Goal: Task Accomplishment & Management: Use online tool/utility

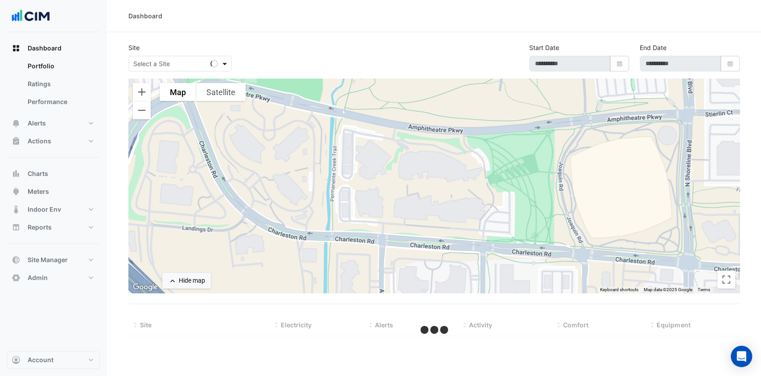
click at [223, 62] on span at bounding box center [225, 63] width 11 height 9
select select "***"
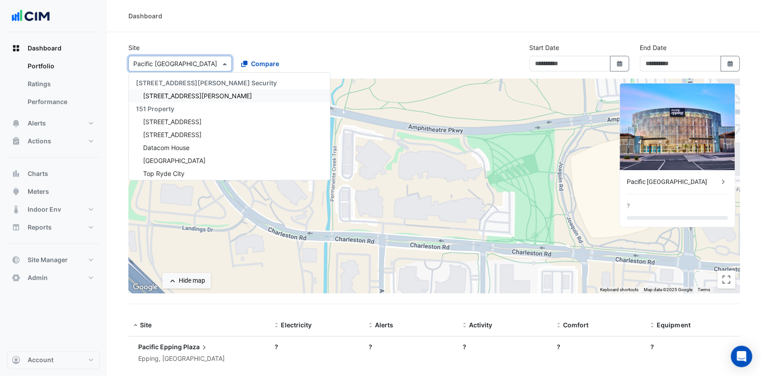
type input "**********"
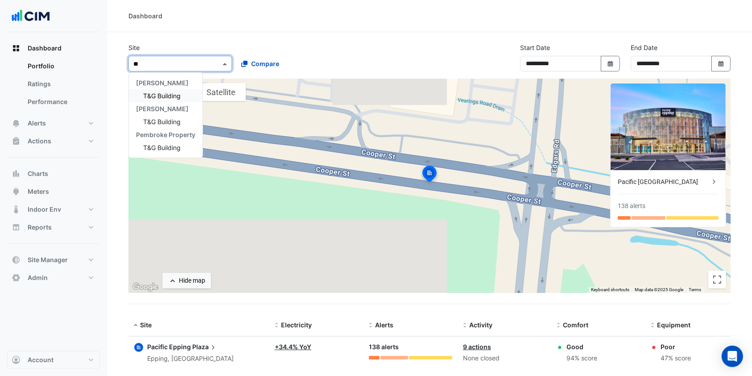
type input "***"
click at [180, 90] on div "T&G Building" at bounding box center [166, 95] width 74 height 13
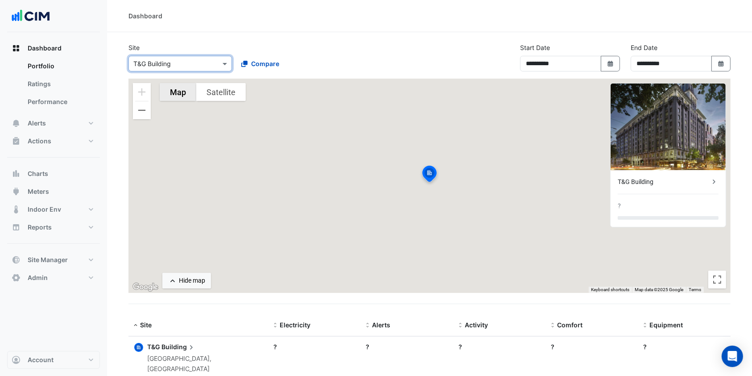
click at [179, 91] on button "Map" at bounding box center [178, 92] width 37 height 18
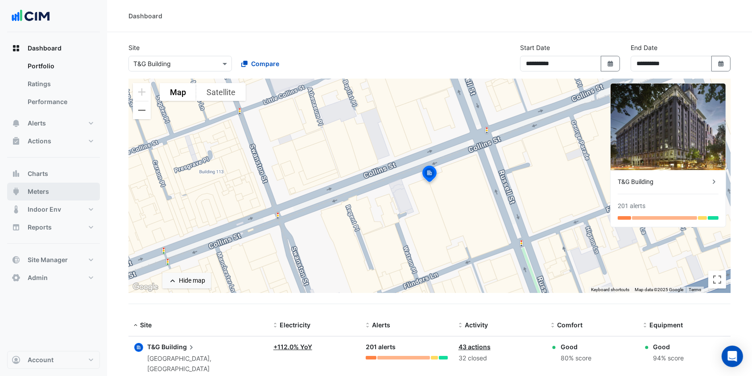
click at [67, 189] on button "Meters" at bounding box center [53, 191] width 93 height 18
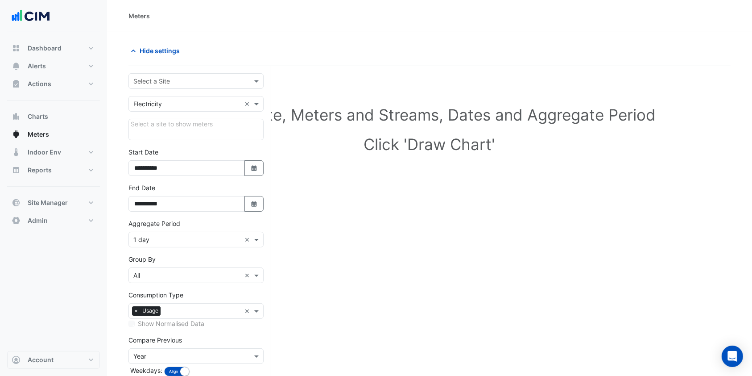
click at [190, 85] on div "Select a Site" at bounding box center [189, 80] width 120 height 9
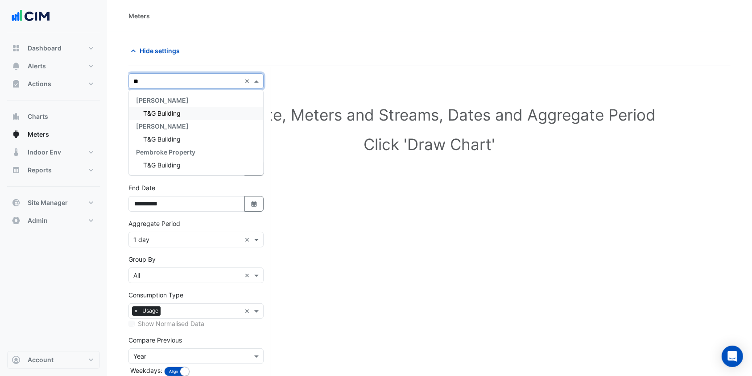
type input "***"
click at [178, 109] on span "T&G Building" at bounding box center [161, 113] width 37 height 8
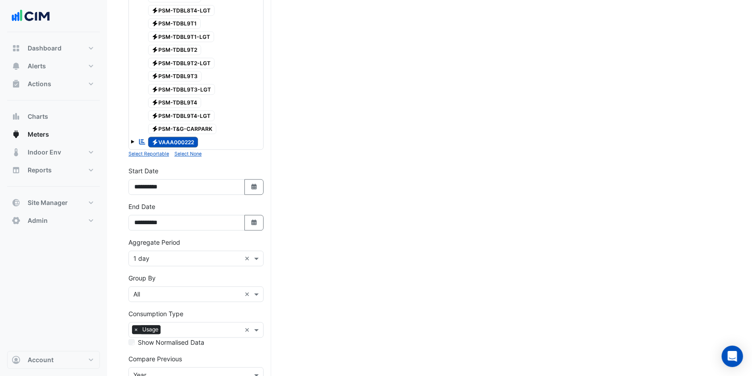
scroll to position [2178, 0]
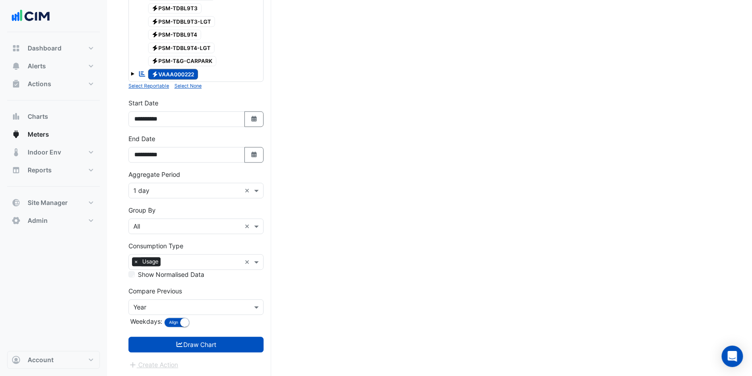
click at [184, 88] on button "Select None" at bounding box center [187, 86] width 27 height 8
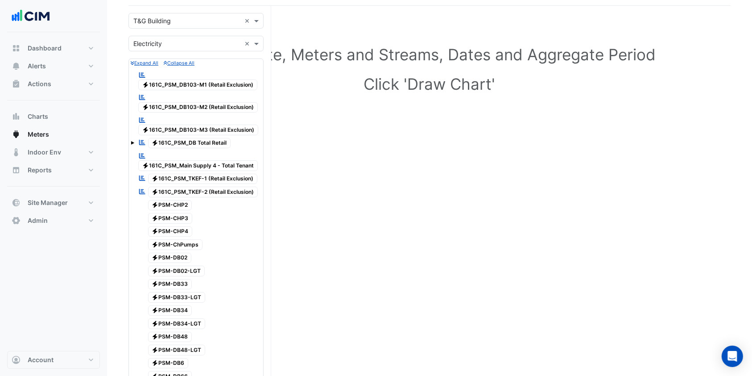
scroll to position [0, 0]
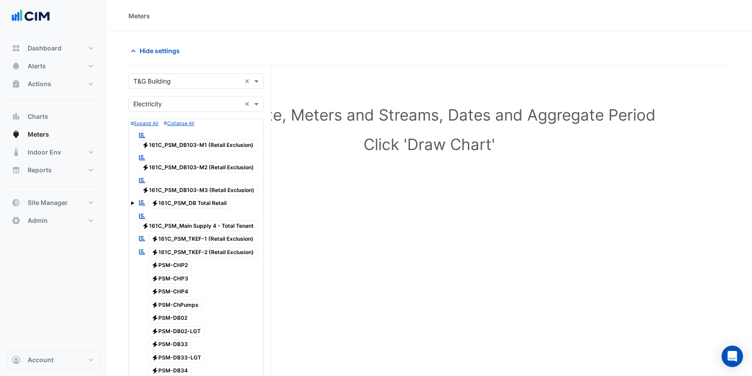
click at [133, 202] on span at bounding box center [133, 203] width 4 height 4
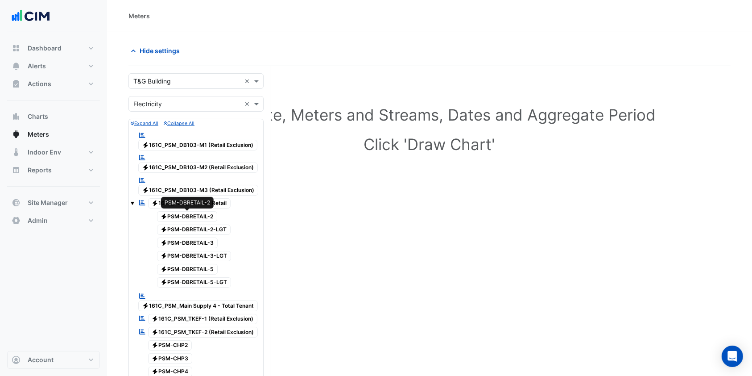
click at [182, 215] on span "Electricity PSM-DBRETAIL-2" at bounding box center [187, 216] width 61 height 11
click at [185, 223] on div "Electricity PSM-DBRETAIL-2-LGT" at bounding box center [189, 229] width 88 height 12
click at [186, 236] on div "Electricity PSM-DBRETAIL-3" at bounding box center [182, 242] width 75 height 12
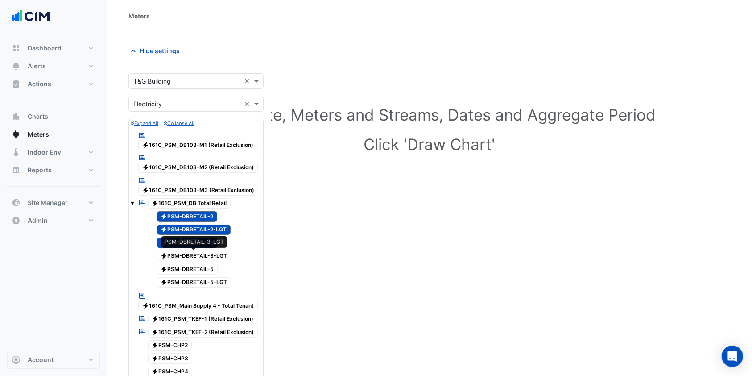
click at [187, 252] on span "Electricity PSM-DBRETAIL-3-LGT" at bounding box center [194, 256] width 74 height 11
click at [187, 264] on span "Electricity PSM-DBRETAIL-5" at bounding box center [187, 269] width 61 height 11
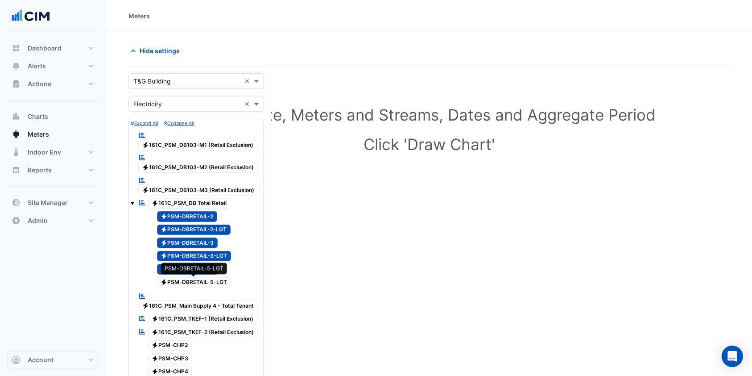
click at [186, 277] on span "Electricity PSM-DBRETAIL-5-LGT" at bounding box center [194, 282] width 74 height 11
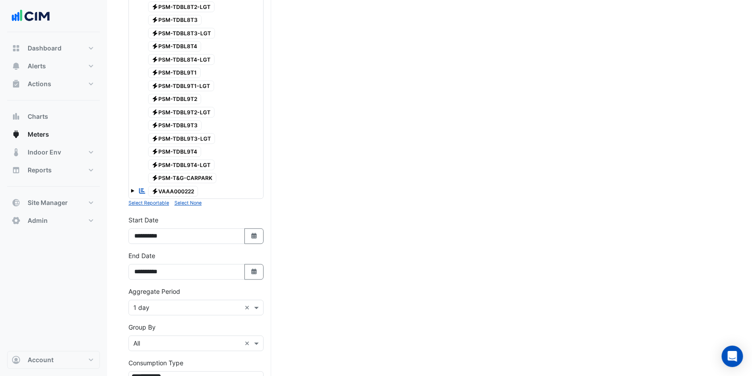
scroll to position [2258, 0]
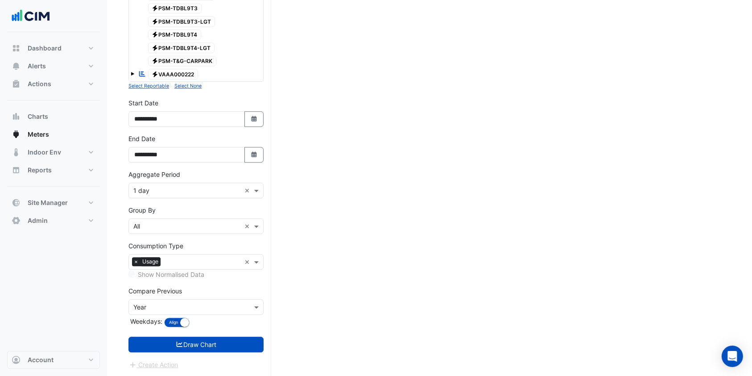
click at [158, 188] on input "text" at bounding box center [186, 190] width 107 height 9
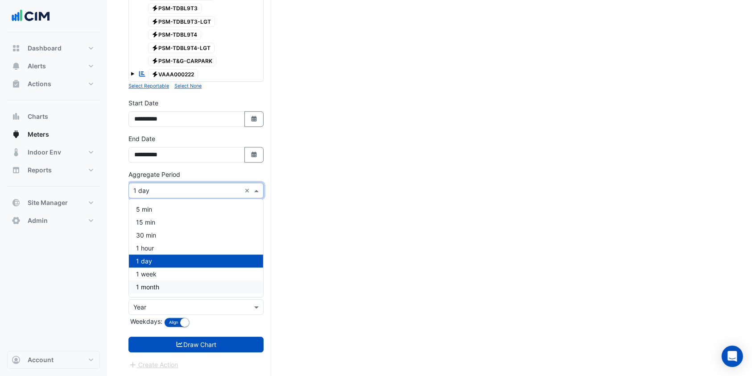
click at [149, 281] on div "1 month" at bounding box center [196, 286] width 134 height 13
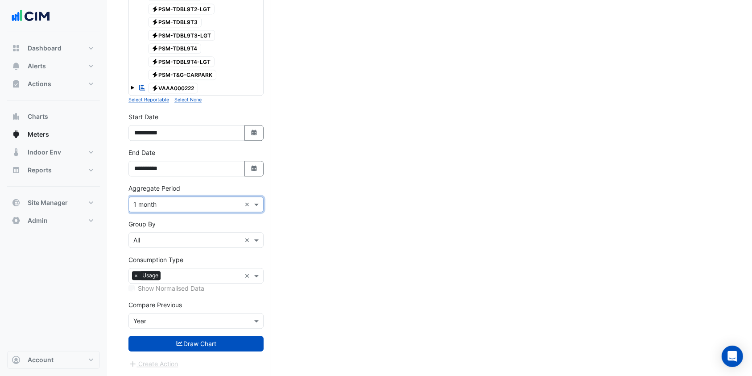
scroll to position [2243, 0]
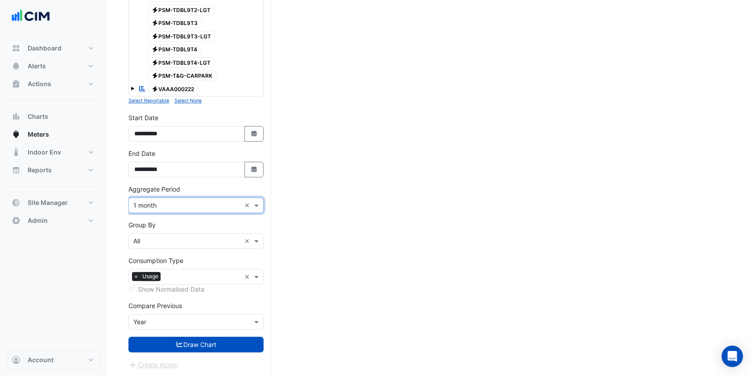
click at [168, 237] on input "text" at bounding box center [186, 240] width 107 height 9
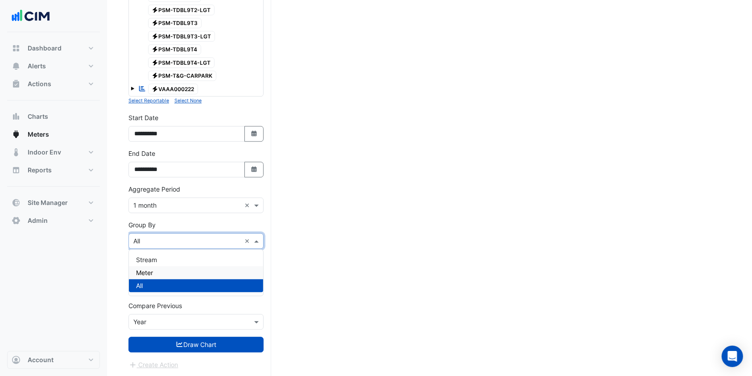
click at [149, 271] on span "Meter" at bounding box center [144, 273] width 17 height 8
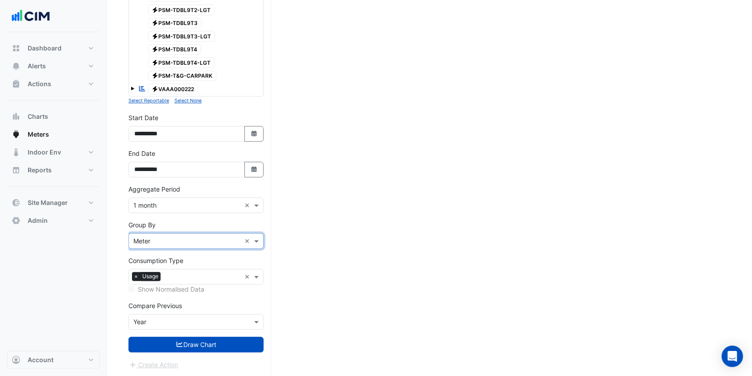
drag, startPoint x: 140, startPoint y: 310, endPoint x: 141, endPoint y: 319, distance: 9.8
click at [140, 310] on div "Compare Previous × Year" at bounding box center [195, 315] width 135 height 29
click at [141, 320] on input "text" at bounding box center [186, 321] width 107 height 9
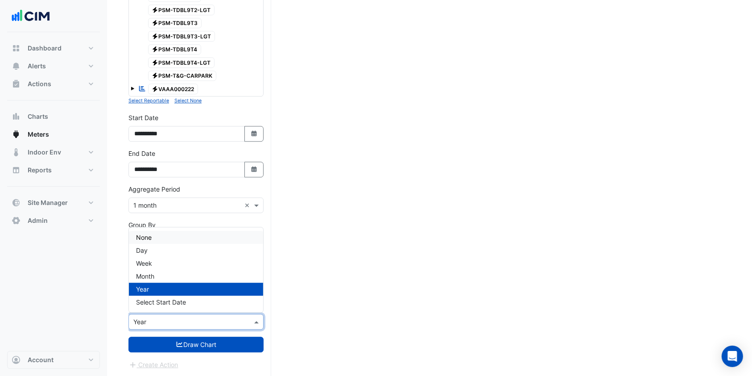
click at [143, 241] on div "None" at bounding box center [196, 237] width 134 height 13
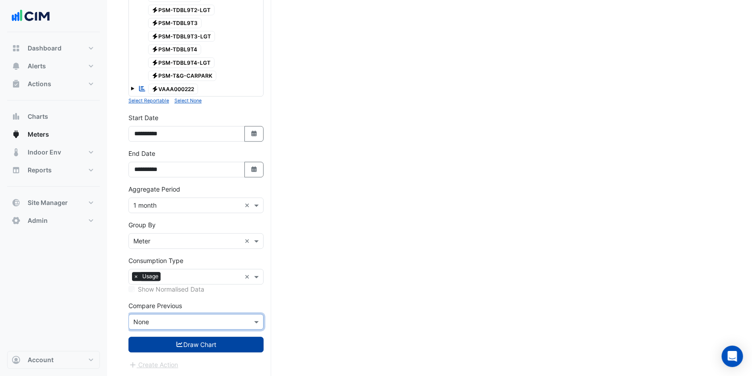
click at [156, 341] on button "Draw Chart" at bounding box center [195, 344] width 135 height 16
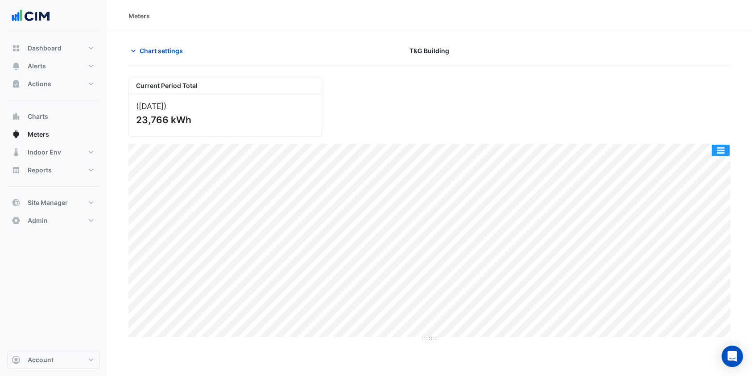
click at [718, 151] on button "button" at bounding box center [721, 150] width 18 height 11
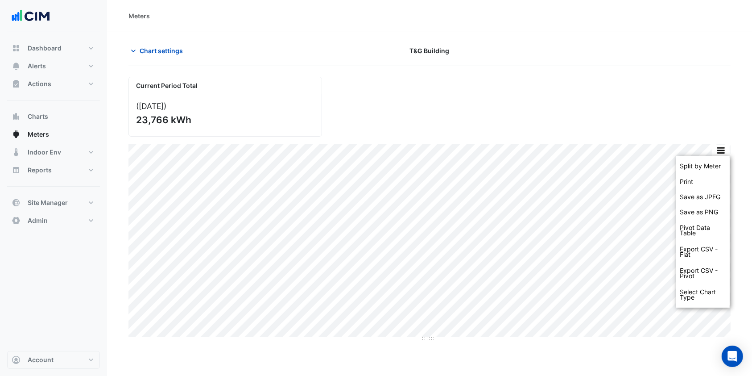
click at [636, 115] on div "Current Period Total (Sep 25 ) 23,766 kWh" at bounding box center [429, 103] width 613 height 67
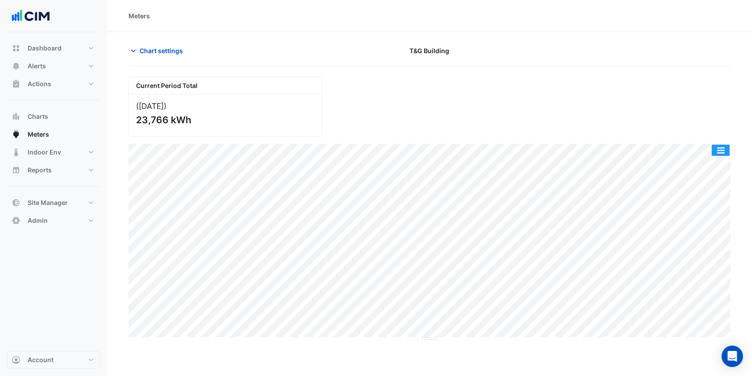
click at [716, 148] on button "button" at bounding box center [721, 150] width 18 height 11
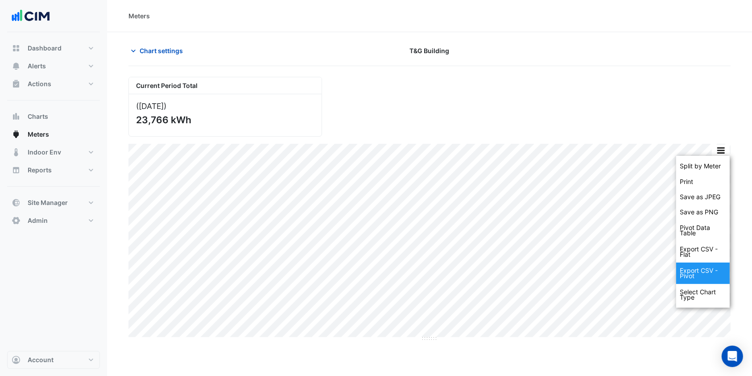
click at [696, 272] on div "Export CSV - Pivot" at bounding box center [703, 272] width 54 height 21
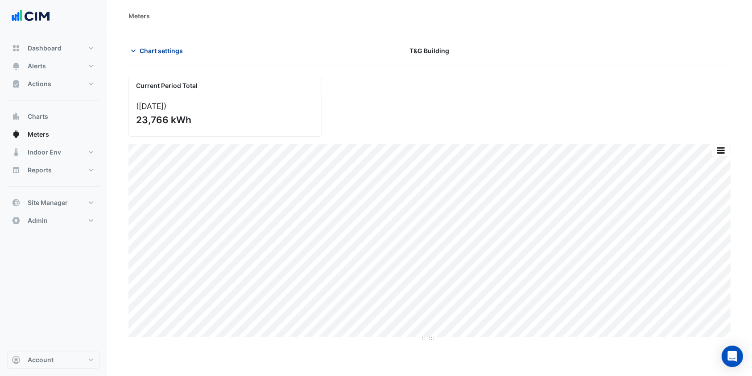
click at [170, 51] on span "Chart settings" at bounding box center [161, 50] width 43 height 9
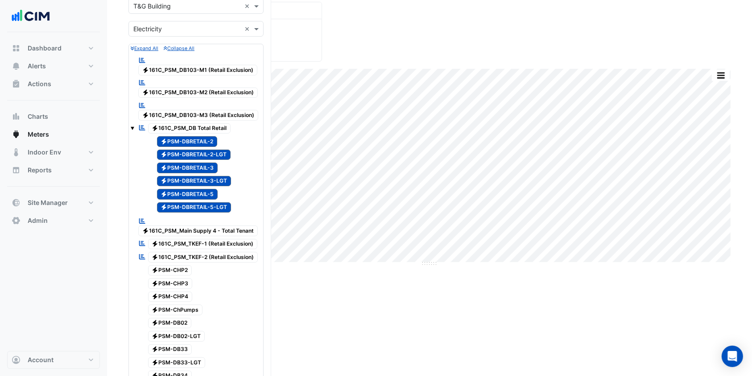
scroll to position [59, 0]
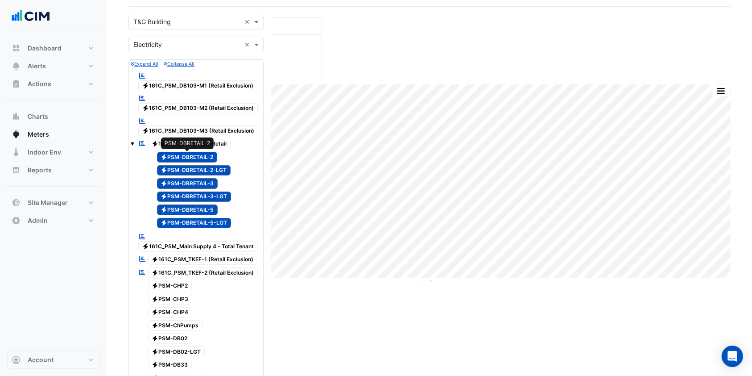
click at [183, 155] on span "Electricity PSM-DBRETAIL-2" at bounding box center [187, 157] width 61 height 11
drag, startPoint x: 182, startPoint y: 170, endPoint x: 182, endPoint y: 180, distance: 10.3
click at [182, 173] on span "Electricity PSM-DBRETAIL-2-LGT" at bounding box center [194, 170] width 74 height 11
click at [182, 182] on span "Electricity PSM-DBRETAIL-3" at bounding box center [187, 183] width 61 height 11
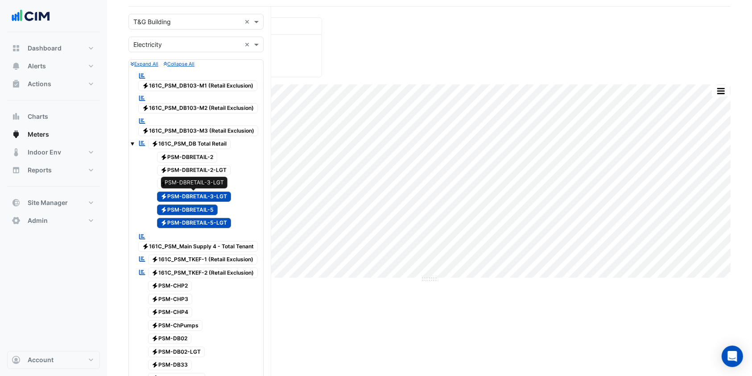
click at [181, 194] on span "Electricity PSM-DBRETAIL-3-LGT" at bounding box center [194, 196] width 74 height 11
drag, startPoint x: 182, startPoint y: 205, endPoint x: 185, endPoint y: 214, distance: 9.5
click at [182, 206] on span "Electricity PSM-DBRETAIL-5" at bounding box center [187, 209] width 61 height 11
click at [186, 218] on span "Electricity PSM-DBRETAIL-5-LGT" at bounding box center [194, 223] width 74 height 11
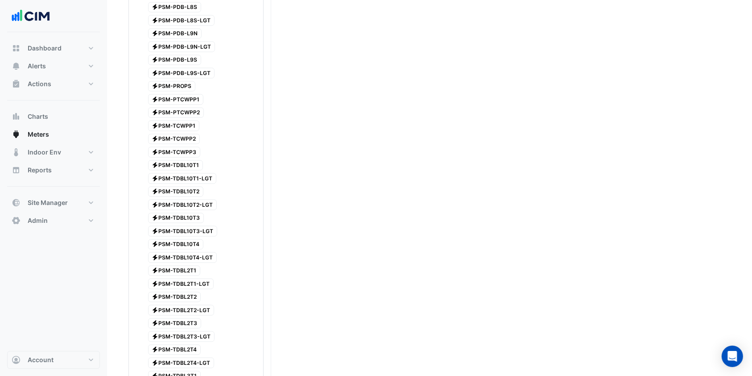
scroll to position [1249, 0]
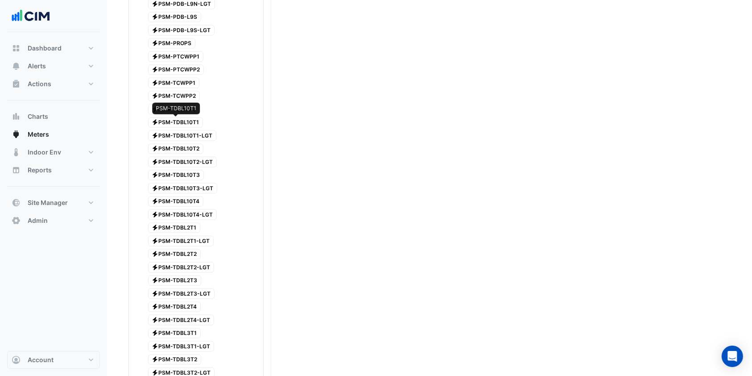
click at [188, 125] on span "Electricity PSM-TDBL10T1" at bounding box center [175, 122] width 55 height 11
click at [186, 134] on span "Electricity PSM-TDBL10T1-LGT" at bounding box center [182, 135] width 69 height 11
click at [186, 145] on span "Electricity PSM-TDBL10T2" at bounding box center [176, 149] width 56 height 11
click at [186, 158] on span "Electricity PSM-TDBL10T2-LGT" at bounding box center [182, 162] width 69 height 11
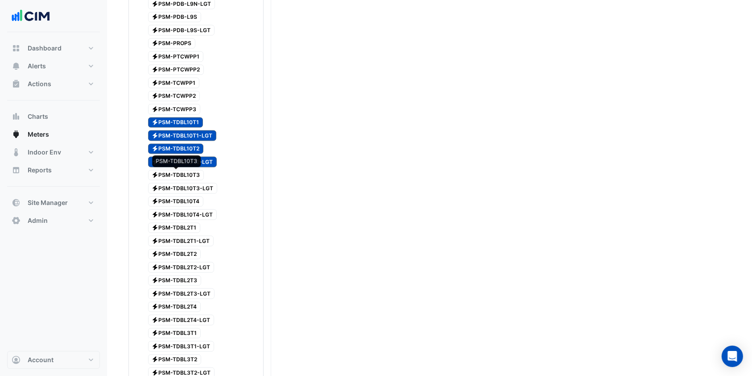
click at [184, 170] on span "Electricity PSM-TDBL10T3" at bounding box center [176, 175] width 56 height 11
click at [186, 184] on span "Electricity PSM-TDBL10T3-LGT" at bounding box center [183, 188] width 70 height 11
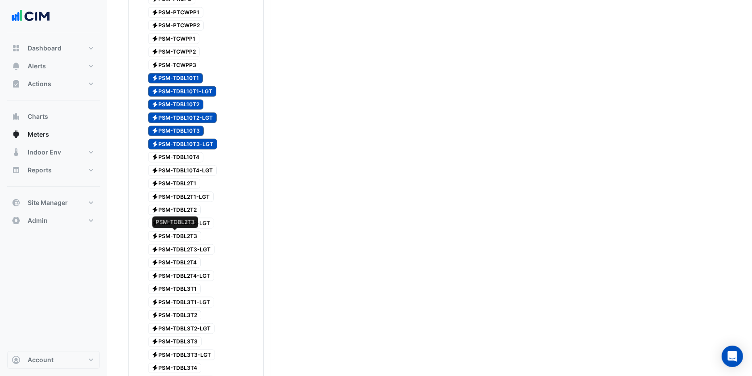
scroll to position [1368, 0]
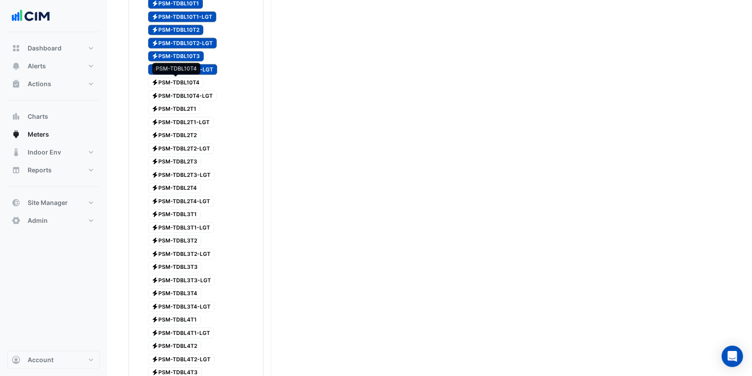
click at [188, 82] on span "Electricity PSM-TDBL10T4" at bounding box center [176, 83] width 56 height 11
click at [189, 95] on span "Electricity PSM-TDBL10T4-LGT" at bounding box center [182, 96] width 69 height 11
drag, startPoint x: 188, startPoint y: 106, endPoint x: 188, endPoint y: 119, distance: 12.9
click at [188, 107] on span "Electricity PSM-TDBL2T1" at bounding box center [174, 109] width 53 height 11
click at [188, 124] on span "Electricity PSM-TDBL2T1-LGT" at bounding box center [181, 122] width 66 height 11
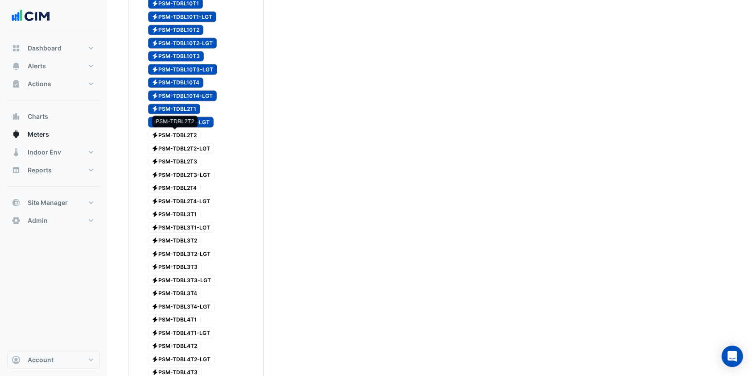
click at [186, 133] on span "Electricity PSM-TDBL2T2" at bounding box center [174, 135] width 53 height 11
drag, startPoint x: 186, startPoint y: 149, endPoint x: 186, endPoint y: 154, distance: 5.4
click at [186, 149] on span "Electricity PSM-TDBL2T2-LGT" at bounding box center [181, 148] width 66 height 11
click at [186, 158] on span "Electricity PSM-TDBL2T3" at bounding box center [175, 162] width 54 height 11
click at [184, 172] on span "Electricity PSM-TDBL2T3-LGT" at bounding box center [181, 175] width 67 height 11
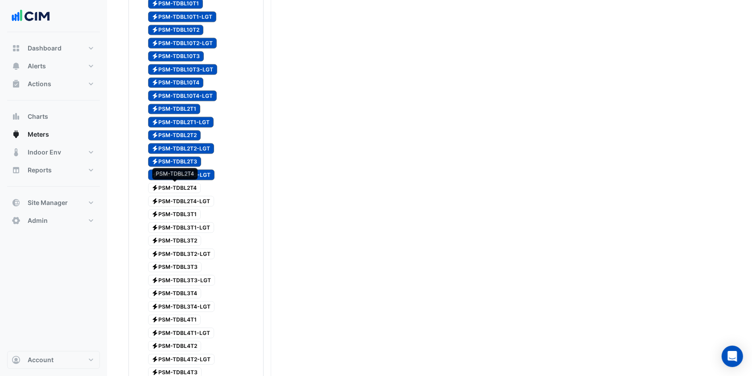
click at [183, 186] on span "Electricity PSM-TDBL2T4" at bounding box center [174, 188] width 53 height 11
drag, startPoint x: 182, startPoint y: 199, endPoint x: 182, endPoint y: 206, distance: 7.2
click at [182, 200] on span "Electricity PSM-TDBL2T4-LGT" at bounding box center [181, 201] width 66 height 11
click at [182, 211] on span "Electricity PSM-TDBL3T1" at bounding box center [174, 214] width 53 height 11
click at [183, 226] on span "Electricity PSM-TDBL3T1-LGT" at bounding box center [181, 227] width 66 height 11
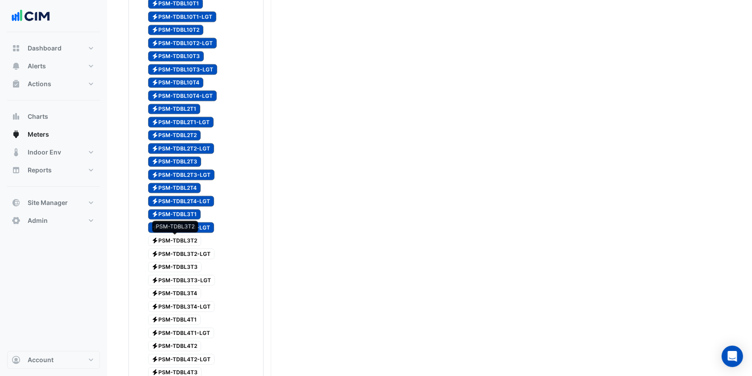
click at [179, 240] on span "Electricity PSM-TDBL3T2" at bounding box center [175, 241] width 54 height 11
click at [177, 251] on span "Electricity PSM-TDBL3T2-LGT" at bounding box center [181, 253] width 67 height 11
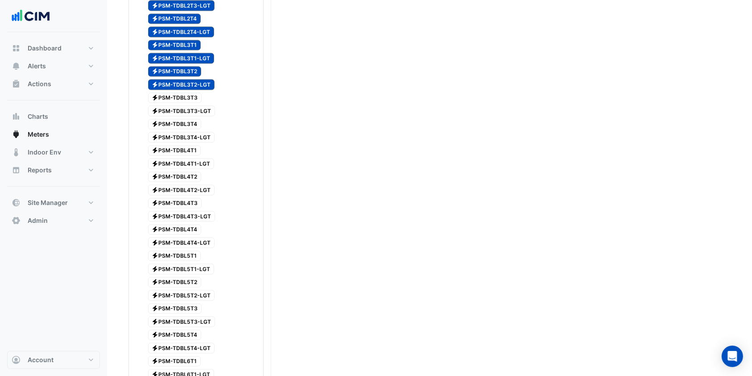
scroll to position [1546, 0]
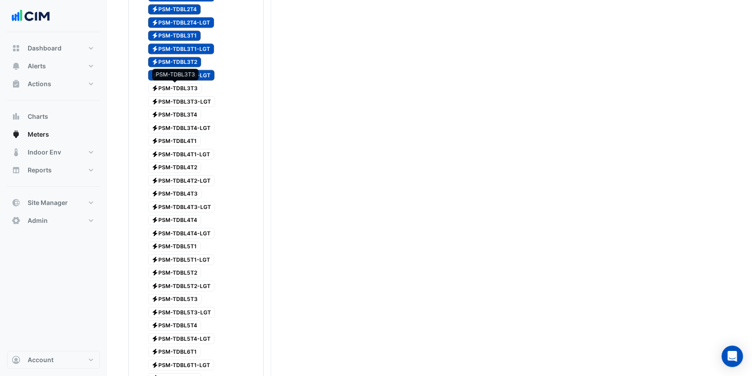
click at [178, 90] on span "Electricity PSM-TDBL3T3" at bounding box center [175, 88] width 54 height 11
click at [179, 98] on span "Electricity PSM-TDBL3T3-LGT" at bounding box center [181, 101] width 67 height 11
click at [179, 112] on span "Electricity PSM-TDBL3T4" at bounding box center [175, 115] width 54 height 11
click at [179, 126] on span "Electricity PSM-TDBL3T4-LGT" at bounding box center [181, 128] width 67 height 11
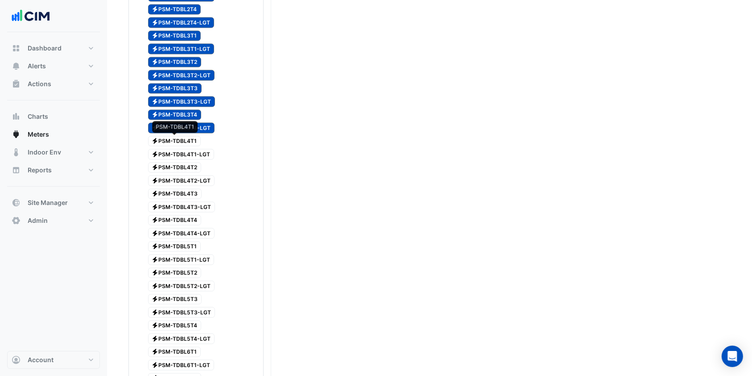
click at [178, 141] on span "Electricity PSM-TDBL4T1" at bounding box center [174, 141] width 53 height 11
drag, startPoint x: 175, startPoint y: 154, endPoint x: 174, endPoint y: 160, distance: 5.9
click at [174, 156] on span "Electricity PSM-TDBL4T1-LGT" at bounding box center [181, 154] width 66 height 11
click at [173, 167] on span "Electricity PSM-TDBL4T2" at bounding box center [175, 167] width 54 height 11
click at [171, 179] on span "Electricity PSM-TDBL4T2-LGT" at bounding box center [181, 180] width 67 height 11
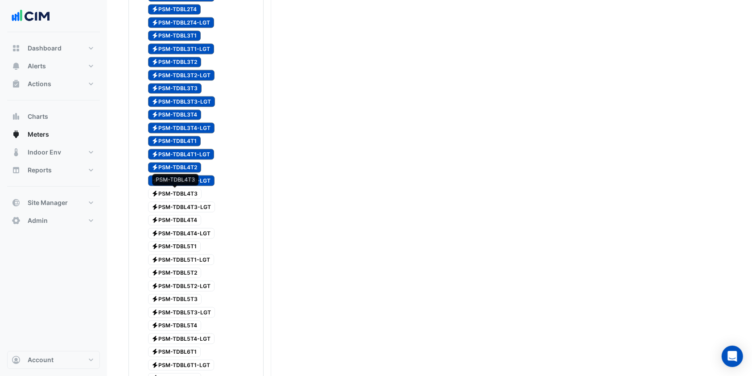
click at [171, 191] on span "Electricity PSM-TDBL4T3" at bounding box center [175, 194] width 54 height 11
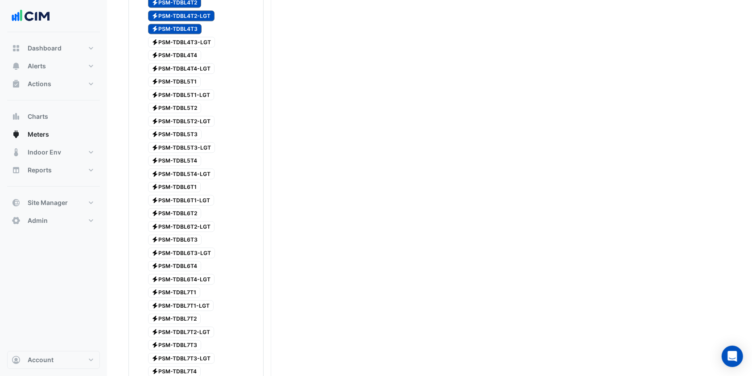
scroll to position [1724, 0]
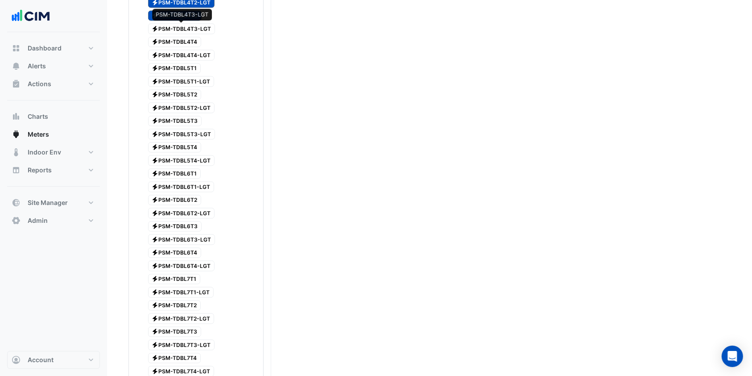
click at [183, 30] on span "Electricity PSM-TDBL4T3-LGT" at bounding box center [181, 28] width 67 height 11
click at [186, 38] on span "Electricity PSM-TDBL4T4" at bounding box center [175, 42] width 54 height 11
click at [186, 50] on span "Electricity PSM-TDBL4T4-LGT" at bounding box center [181, 55] width 67 height 11
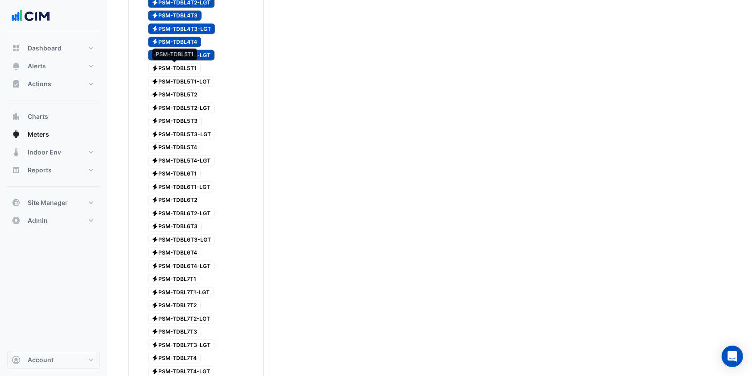
click at [185, 65] on span "Electricity PSM-TDBL5T1" at bounding box center [174, 68] width 53 height 11
click at [184, 80] on span "Electricity PSM-TDBL5T1-LGT" at bounding box center [181, 81] width 66 height 11
click at [184, 95] on span "Electricity PSM-TDBL5T2" at bounding box center [175, 94] width 54 height 11
click at [184, 105] on span "Electricity PSM-TDBL5T2-LGT" at bounding box center [181, 107] width 67 height 11
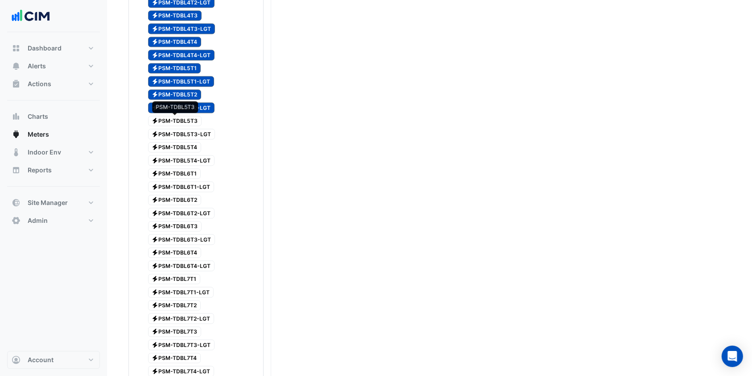
click at [184, 121] on span "Electricity PSM-TDBL5T3" at bounding box center [175, 121] width 54 height 11
click at [182, 133] on span "Electricity PSM-TDBL5T3-LGT" at bounding box center [181, 133] width 67 height 11
click at [182, 143] on span "Electricity PSM-TDBL5T4" at bounding box center [175, 147] width 54 height 11
click at [180, 152] on div "Electricity PSM-TDBL5T4" at bounding box center [169, 147] width 67 height 12
click at [186, 148] on span "Electricity PSM-TDBL5T4" at bounding box center [175, 147] width 54 height 11
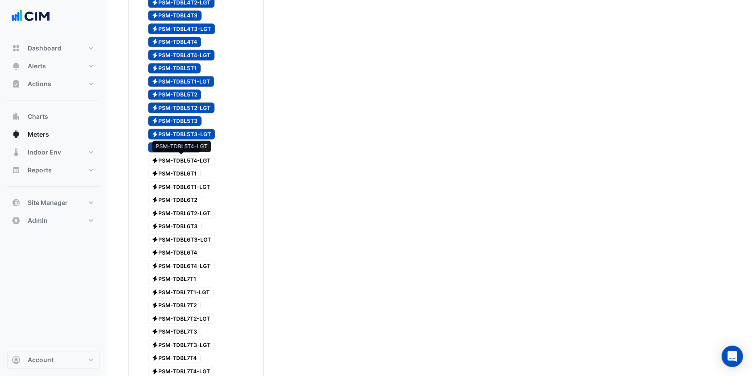
drag, startPoint x: 186, startPoint y: 157, endPoint x: 185, endPoint y: 163, distance: 6.0
click at [186, 158] on span "Electricity PSM-TDBL5T4-LGT" at bounding box center [181, 160] width 67 height 11
click at [180, 172] on span "Electricity PSM-TDBL6T1" at bounding box center [174, 173] width 53 height 11
click at [173, 184] on span "Electricity PSM-TDBL6T1-LGT" at bounding box center [181, 186] width 66 height 11
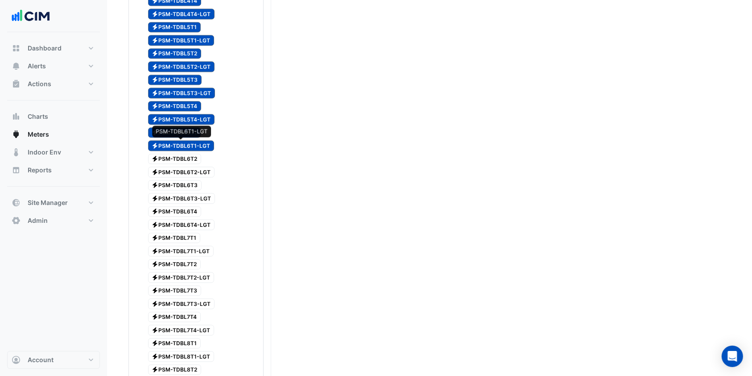
scroll to position [1784, 0]
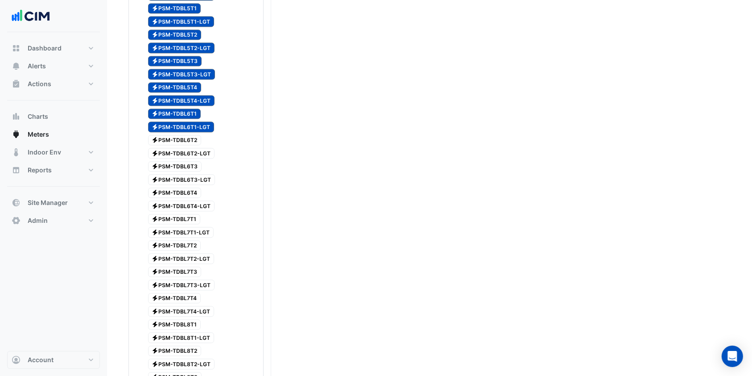
click at [172, 137] on span "Electricity PSM-TDBL6T2" at bounding box center [175, 140] width 54 height 11
click at [177, 153] on span "Electricity PSM-TDBL6T2-LGT" at bounding box center [181, 153] width 67 height 11
click at [177, 163] on span "Electricity PSM-TDBL6T3" at bounding box center [175, 166] width 54 height 11
click at [177, 174] on span "Electricity PSM-TDBL6T3-LGT" at bounding box center [181, 179] width 67 height 11
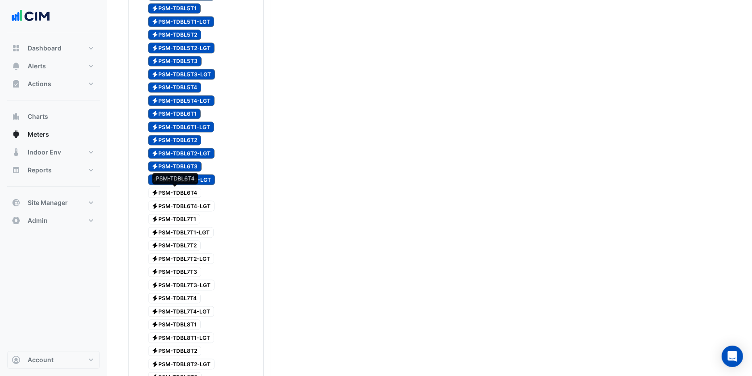
click at [172, 190] on span "Electricity PSM-TDBL6T4" at bounding box center [175, 192] width 54 height 11
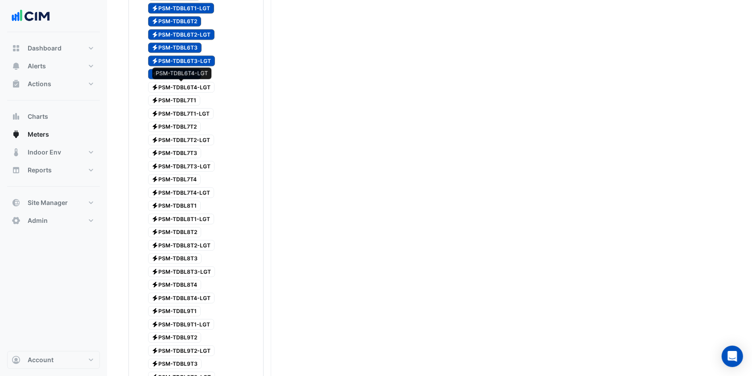
click at [179, 86] on span "Electricity PSM-TDBL6T4-LGT" at bounding box center [181, 87] width 67 height 11
click at [178, 96] on span "Electricity PSM-TDBL7T1" at bounding box center [174, 100] width 53 height 11
click at [179, 109] on span "Electricity PSM-TDBL7T1-LGT" at bounding box center [181, 113] width 66 height 11
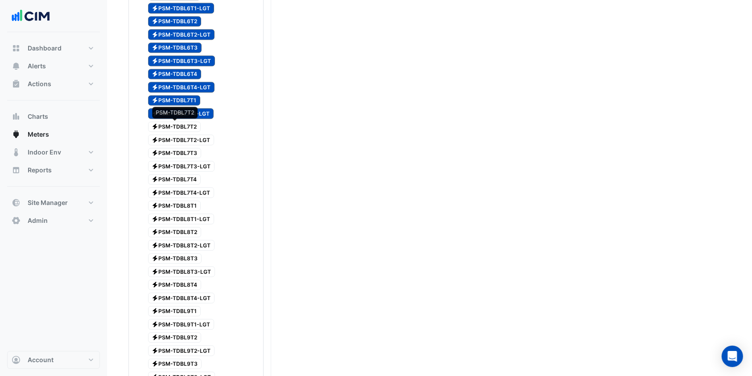
click at [178, 123] on span "Electricity PSM-TDBL7T2" at bounding box center [174, 126] width 53 height 11
click at [178, 134] on span "Electricity PSM-TDBL7T2-LGT" at bounding box center [181, 139] width 66 height 11
click at [179, 148] on span "Electricity PSM-TDBL7T3" at bounding box center [175, 153] width 54 height 11
click at [180, 154] on span "Electricity PSM-TDBL7T3" at bounding box center [175, 153] width 54 height 11
click at [182, 149] on span "Electricity PSM-TDBL7T3" at bounding box center [175, 153] width 54 height 11
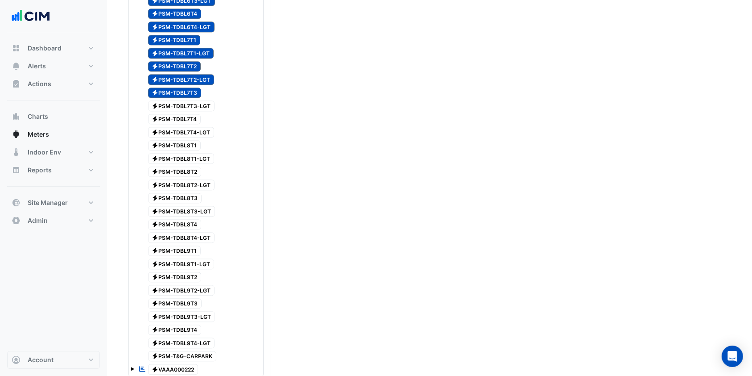
scroll to position [2022, 0]
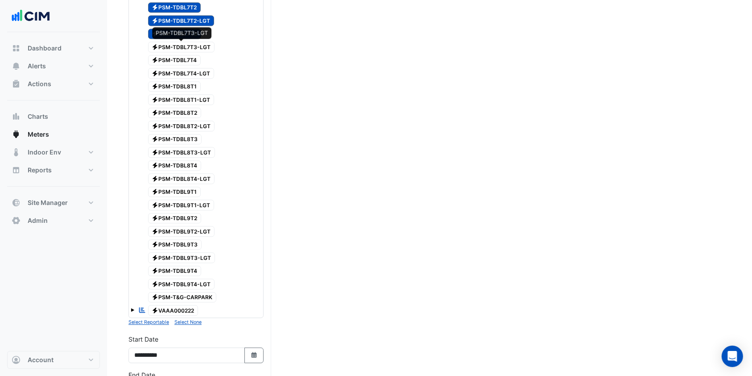
click at [182, 48] on span "Electricity PSM-TDBL7T3-LGT" at bounding box center [181, 46] width 67 height 11
click at [182, 55] on span "Electricity PSM-TDBL7T4" at bounding box center [174, 60] width 53 height 11
click at [182, 69] on span "Electricity PSM-TDBL7T4-LGT" at bounding box center [181, 73] width 66 height 11
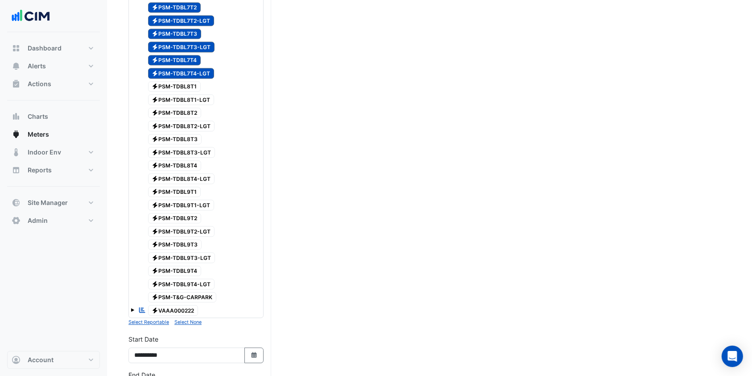
click at [182, 80] on div "Electricity PSM-TDBL8T1" at bounding box center [169, 86] width 67 height 12
click at [182, 93] on div "Electricity PSM-TDBL8T1-LGT" at bounding box center [176, 99] width 80 height 12
click at [184, 110] on span "Electricity PSM-TDBL8T2" at bounding box center [175, 112] width 54 height 11
click at [183, 121] on span "Electricity PSM-TDBL8T2-LGT" at bounding box center [181, 125] width 67 height 11
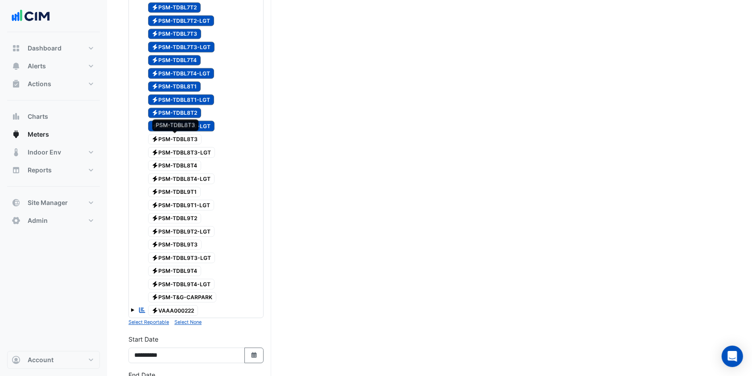
click at [185, 139] on span "Electricity PSM-TDBL8T3" at bounding box center [175, 139] width 54 height 11
drag, startPoint x: 185, startPoint y: 152, endPoint x: 186, endPoint y: 160, distance: 8.1
click at [185, 152] on span "Electricity PSM-TDBL8T3-LGT" at bounding box center [181, 152] width 67 height 11
click at [186, 162] on span "Electricity PSM-TDBL8T4" at bounding box center [175, 165] width 54 height 11
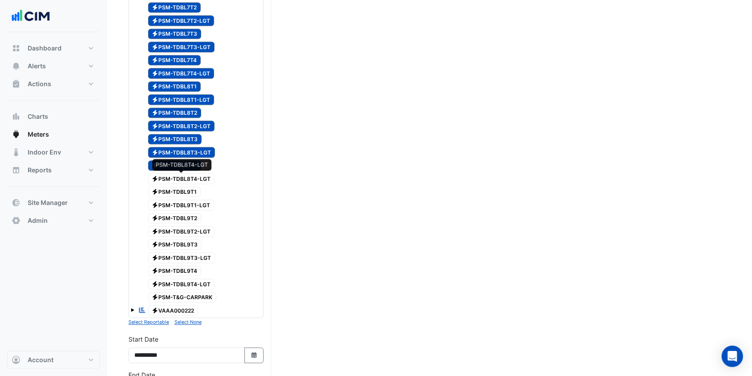
click at [186, 174] on span "Electricity PSM-TDBL8T4-LGT" at bounding box center [181, 178] width 67 height 11
drag, startPoint x: 186, startPoint y: 190, endPoint x: 186, endPoint y: 201, distance: 11.6
click at [186, 193] on span "Electricity PSM-TDBL9T1" at bounding box center [174, 191] width 53 height 11
drag, startPoint x: 186, startPoint y: 205, endPoint x: 185, endPoint y: 212, distance: 7.6
click at [186, 206] on span "Electricity PSM-TDBL9T1-LGT" at bounding box center [181, 204] width 66 height 11
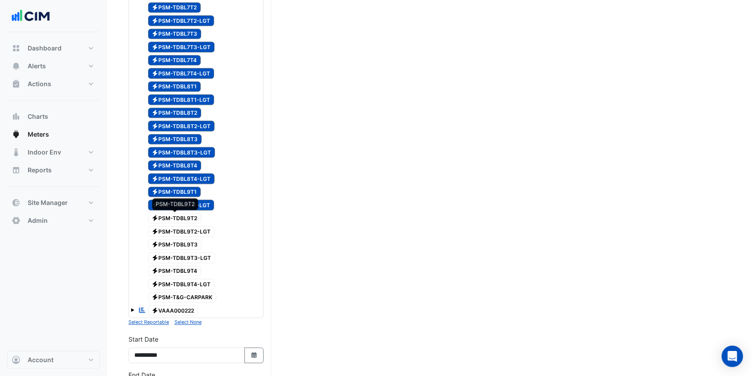
drag, startPoint x: 184, startPoint y: 218, endPoint x: 184, endPoint y: 224, distance: 6.2
click at [184, 218] on span "Electricity PSM-TDBL9T2" at bounding box center [175, 218] width 54 height 11
click at [184, 232] on span "Electricity PSM-TDBL9T2-LGT" at bounding box center [181, 231] width 67 height 11
click at [184, 243] on span "Electricity PSM-TDBL9T3" at bounding box center [175, 244] width 54 height 11
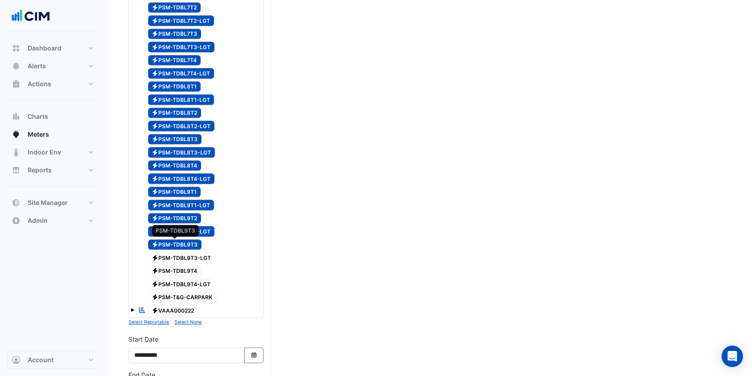
click at [184, 255] on span "Electricity PSM-TDBL9T3-LGT" at bounding box center [181, 257] width 67 height 11
click at [182, 265] on span "Electricity PSM-TDBL9T4" at bounding box center [175, 270] width 54 height 11
click at [173, 278] on span "Electricity PSM-TDBL9T4-LGT" at bounding box center [181, 283] width 67 height 11
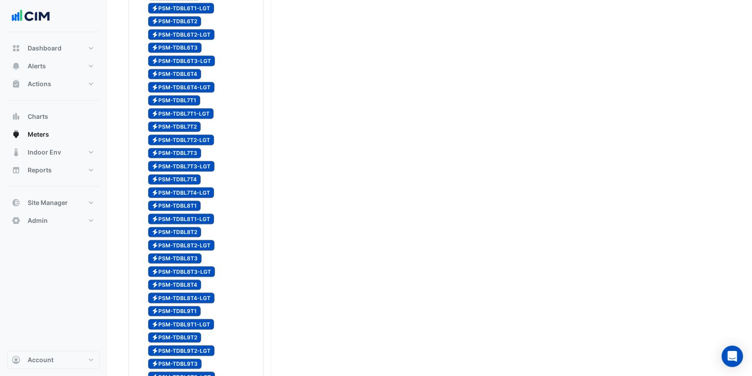
scroll to position [2243, 0]
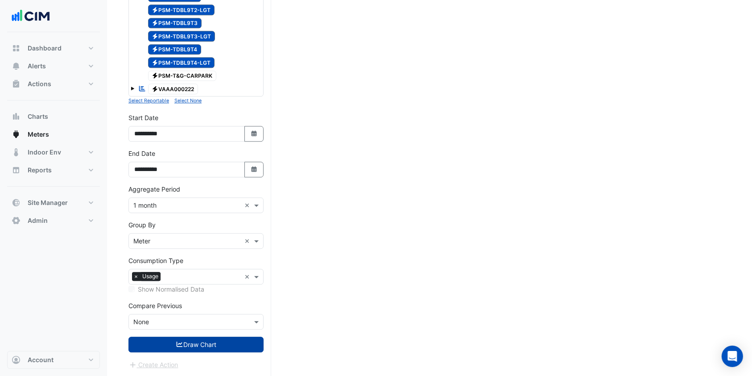
click at [186, 340] on button "Draw Chart" at bounding box center [195, 344] width 135 height 16
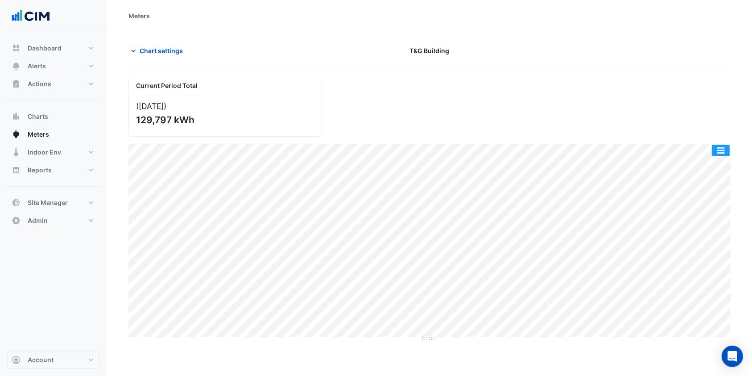
click at [721, 148] on button "button" at bounding box center [721, 150] width 18 height 11
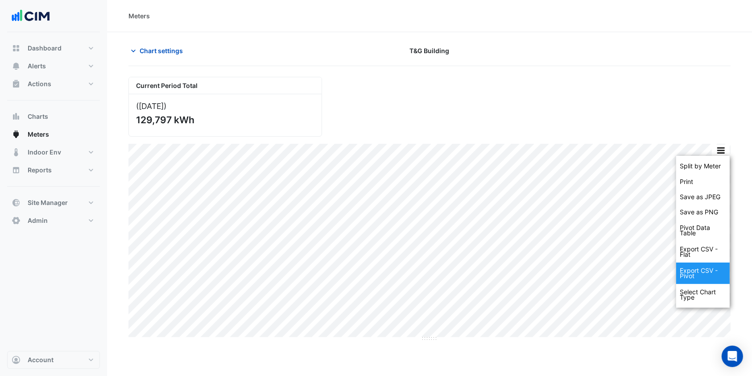
click at [703, 273] on div "Export CSV - Pivot" at bounding box center [703, 272] width 54 height 21
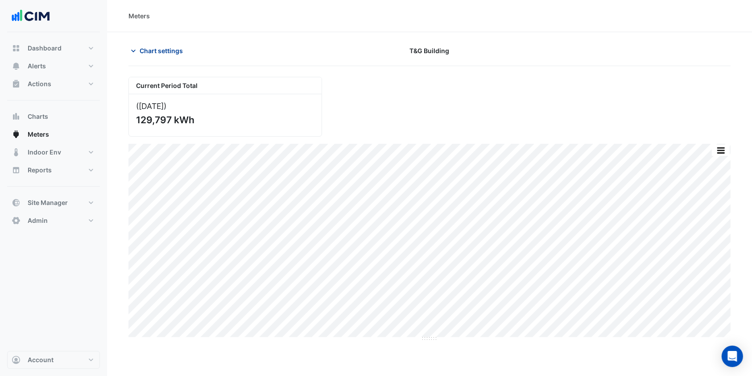
click at [143, 53] on span "Chart settings" at bounding box center [161, 50] width 43 height 9
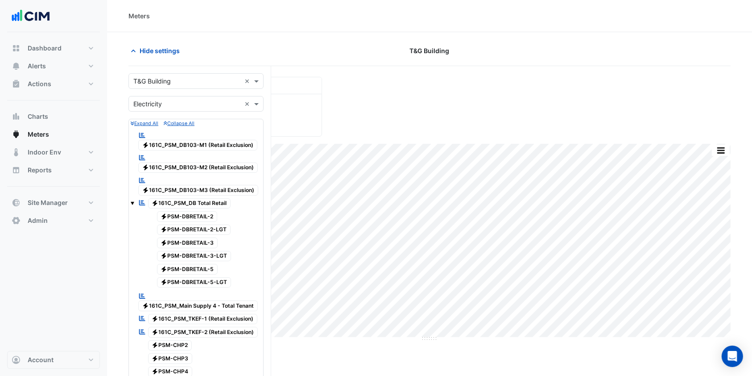
click at [153, 77] on input "text" at bounding box center [186, 81] width 107 height 9
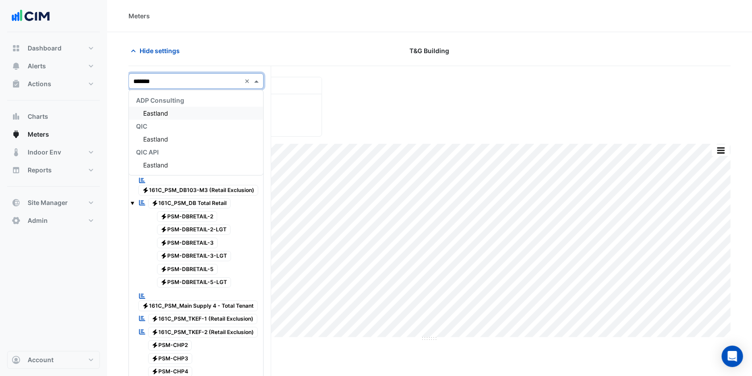
type input "********"
click at [161, 116] on div "Eastland" at bounding box center [196, 113] width 134 height 13
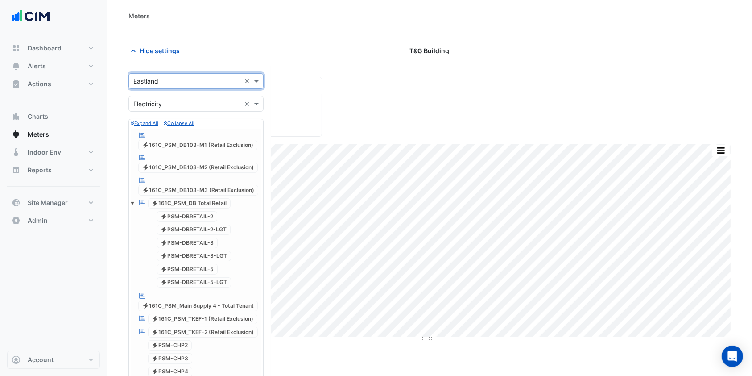
click at [180, 106] on input "text" at bounding box center [186, 103] width 107 height 9
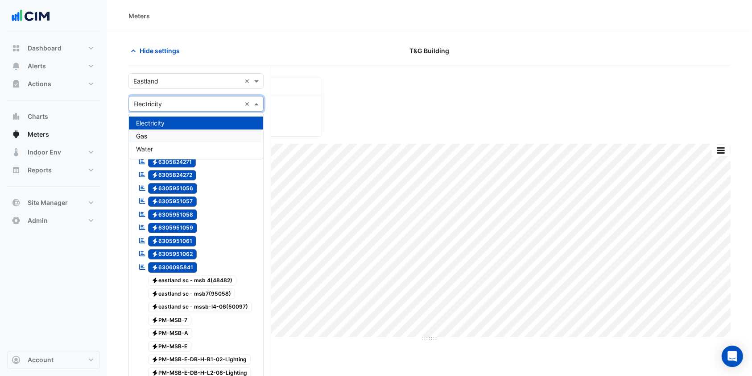
click at [155, 136] on div "Gas" at bounding box center [196, 135] width 134 height 13
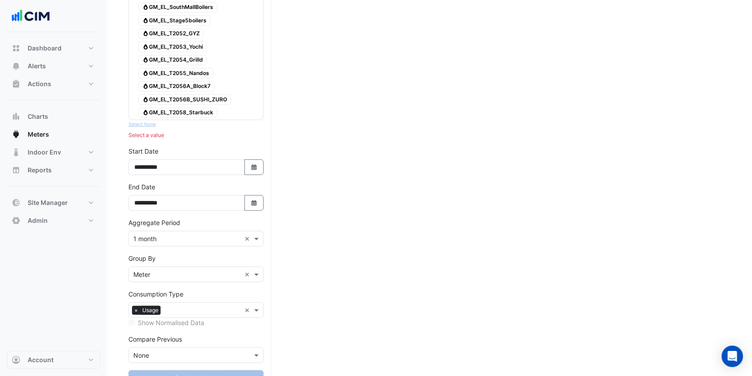
scroll to position [416, 0]
